Goal: Find specific page/section

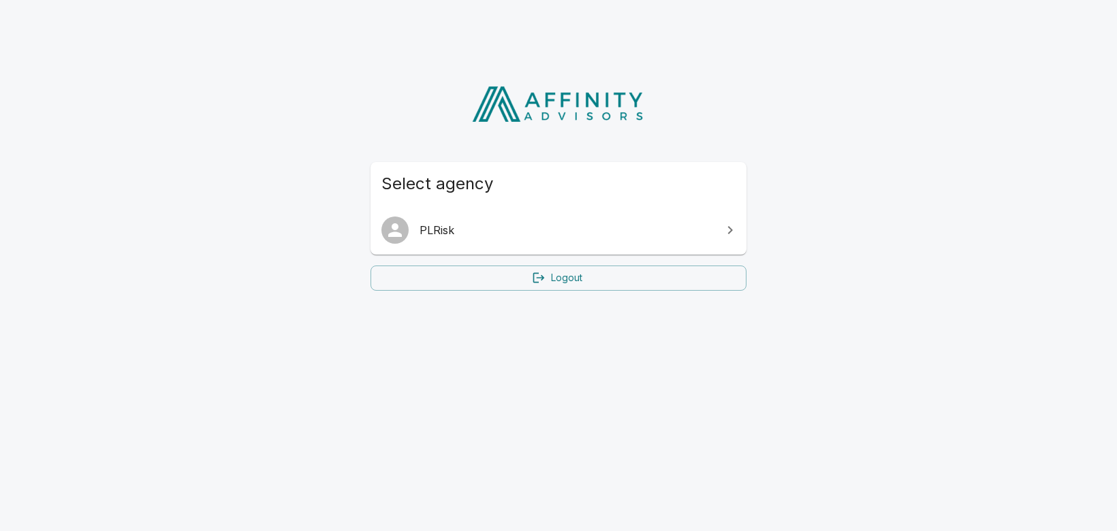
click at [503, 231] on span "PLRisk" at bounding box center [567, 230] width 294 height 16
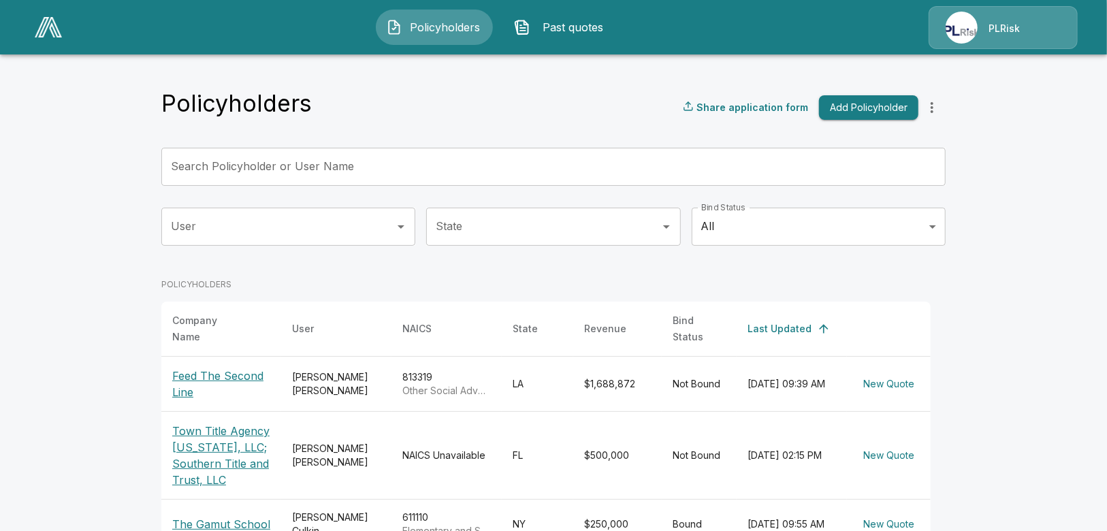
click at [47, 27] on img at bounding box center [48, 27] width 27 height 20
